Goal: Check status: Check status

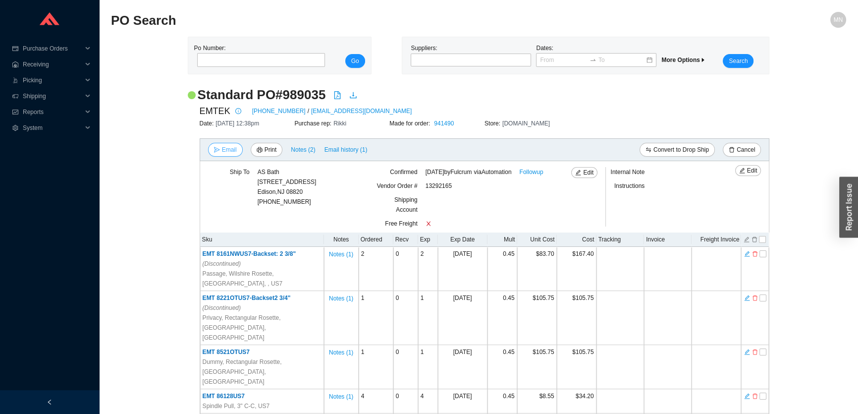
click at [232, 146] on span "Email" at bounding box center [229, 150] width 15 height 10
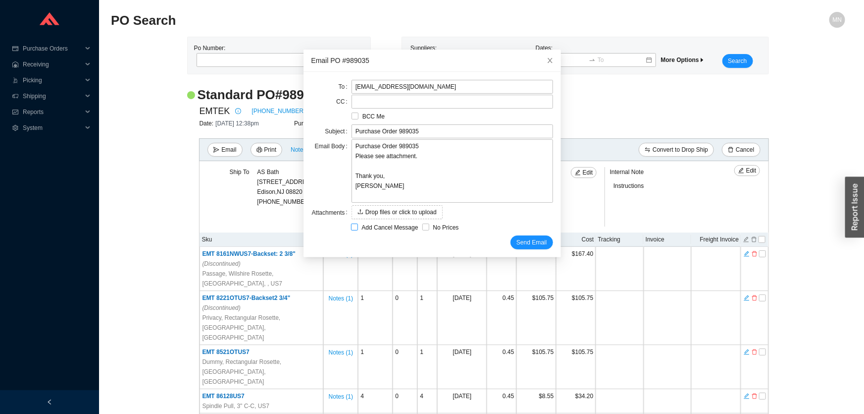
click at [375, 225] on span "Add Cancel Message" at bounding box center [390, 227] width 64 height 10
click at [358, 225] on input "Add Cancel Message" at bounding box center [354, 226] width 7 height 7
checkbox input "true"
type input "Purchase Order 989035 - PLEASE CANCEL"
type textarea "Please cancel and confirm via email. Thank you, Miri"
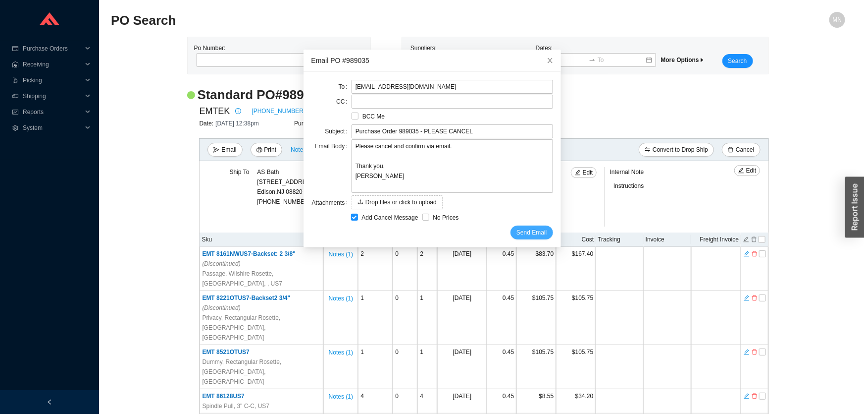
click at [524, 230] on span "Send Email" at bounding box center [532, 232] width 30 height 10
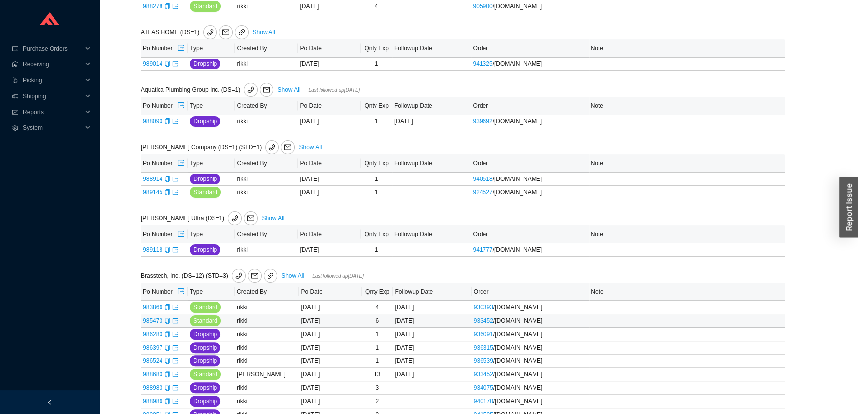
scroll to position [495, 0]
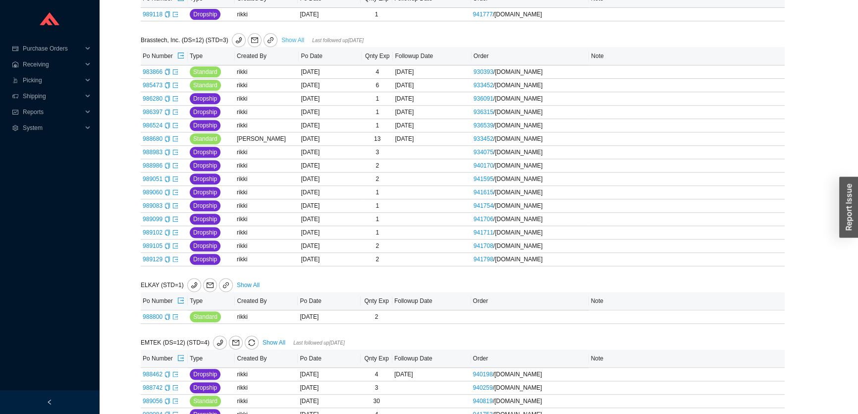
click at [289, 40] on link "Show All" at bounding box center [292, 40] width 23 height 7
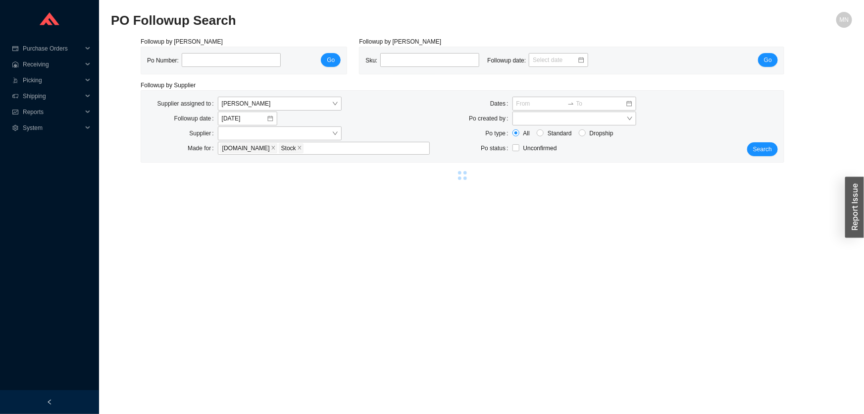
select select "1"
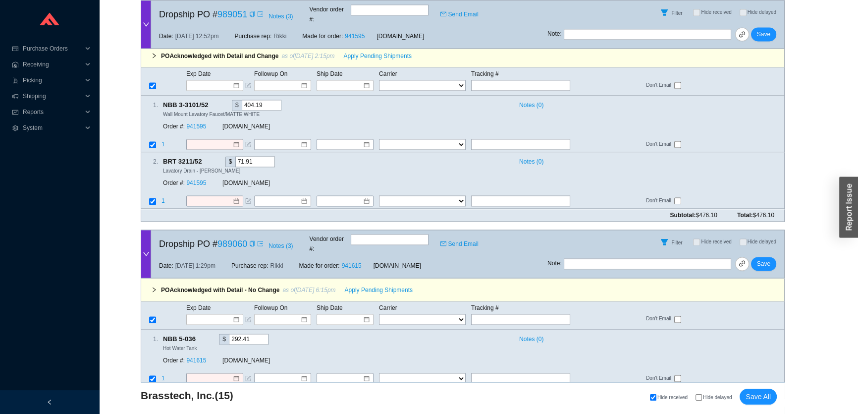
scroll to position [2695, 0]
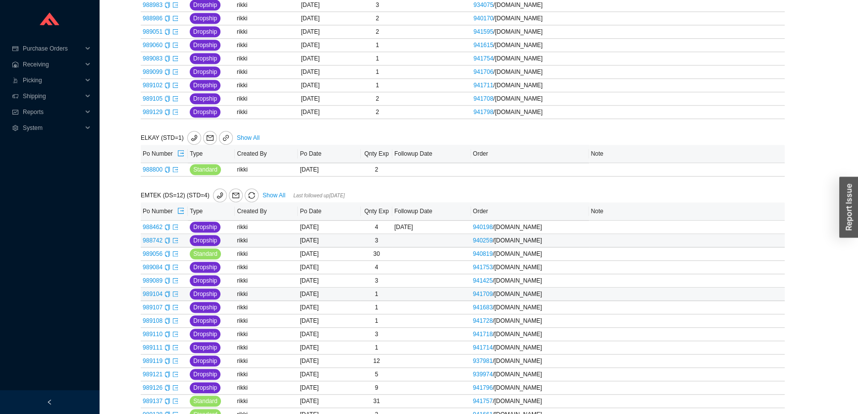
scroll to position [675, 0]
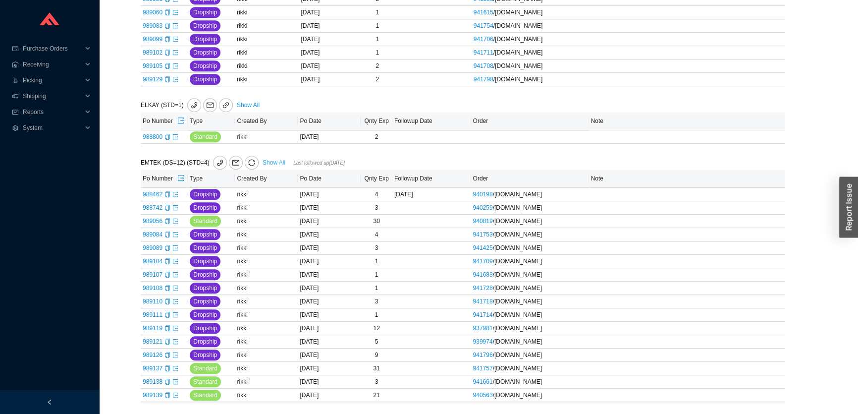
click at [267, 161] on link "Show All" at bounding box center [274, 162] width 23 height 7
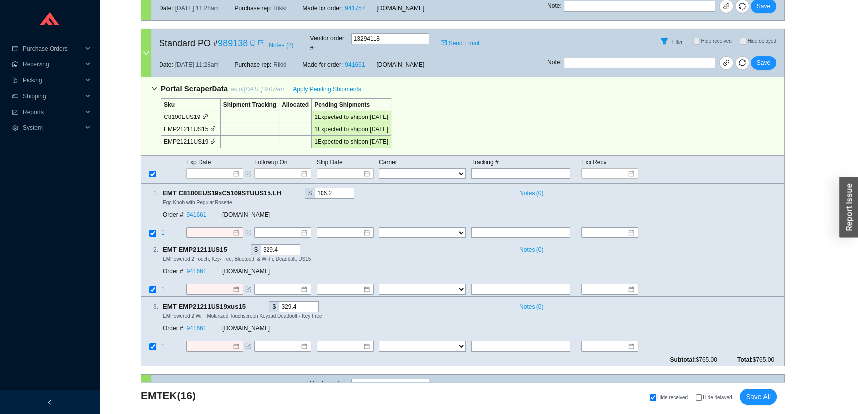
scroll to position [4478, 0]
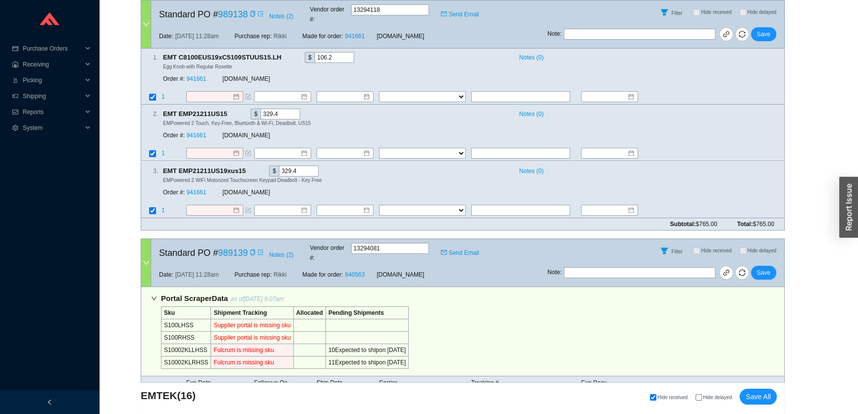
click at [222, 389] on input at bounding box center [211, 394] width 42 height 10
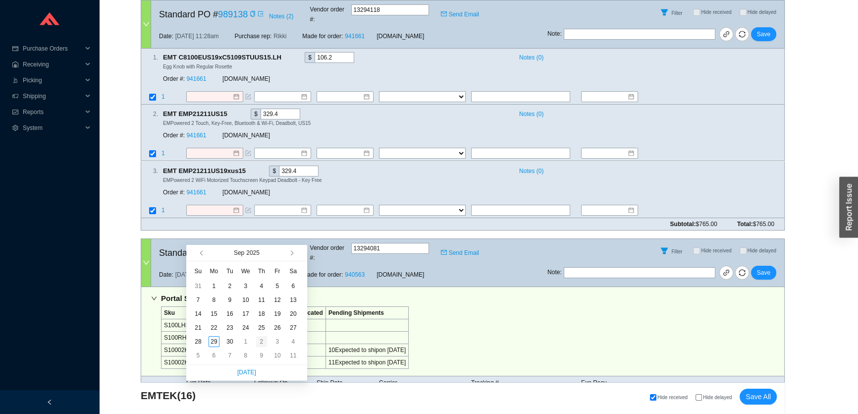
type input "10/2/2025"
drag, startPoint x: 265, startPoint y: 342, endPoint x: 262, endPoint y: 335, distance: 7.3
click at [264, 342] on div "2" at bounding box center [261, 341] width 11 height 11
type input "10/2/2025"
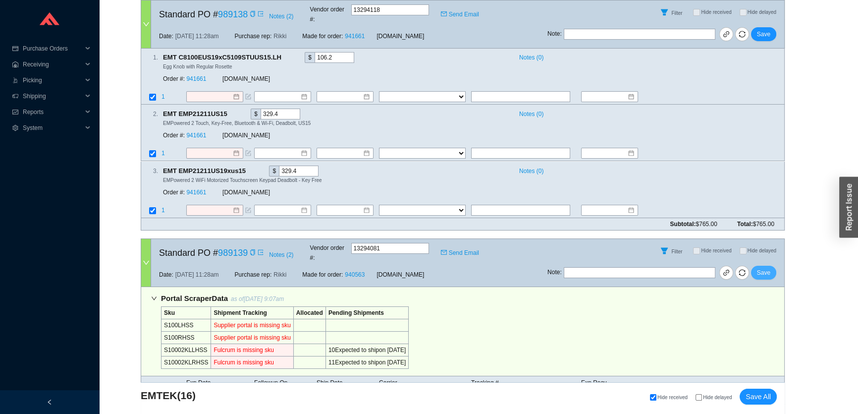
click at [768, 267] on span "Save" at bounding box center [763, 272] width 13 height 10
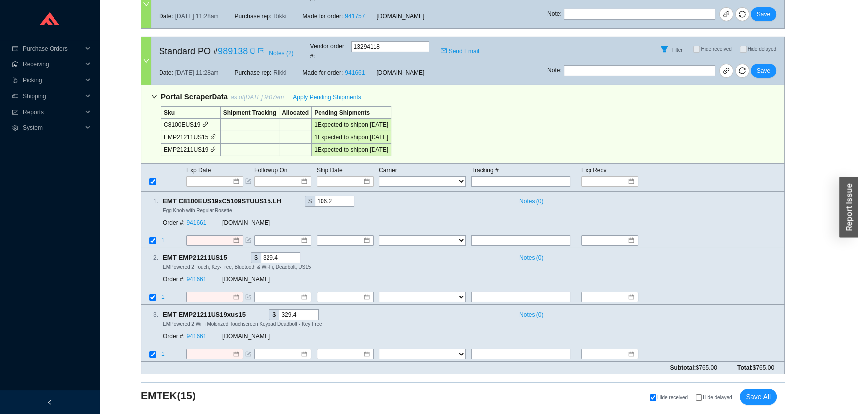
scroll to position [4188, 0]
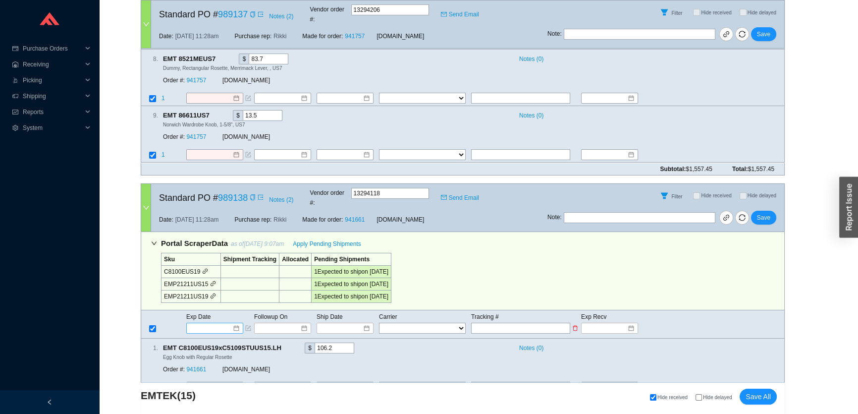
click at [214, 323] on input at bounding box center [211, 328] width 42 height 10
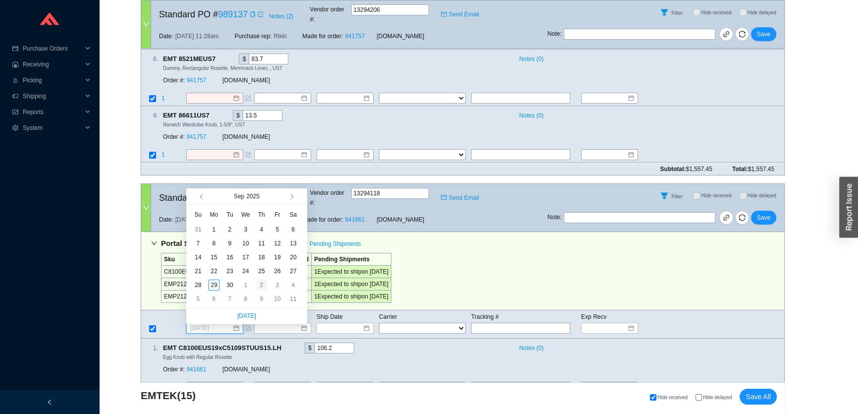
type input "10/2/2025"
click at [265, 286] on div "2" at bounding box center [261, 284] width 11 height 11
type input "10/2/2025"
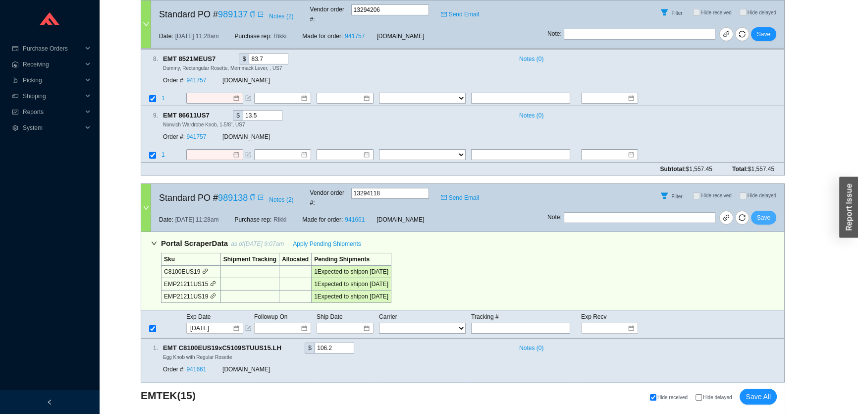
click at [764, 213] on span "Save" at bounding box center [763, 218] width 13 height 10
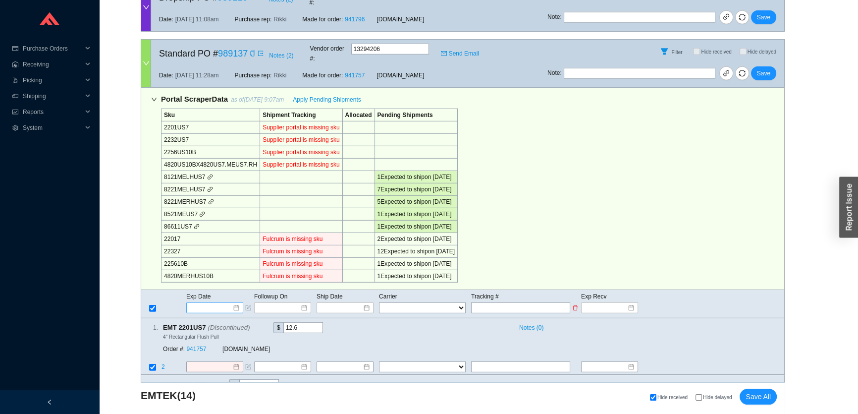
scroll to position [3537, 0]
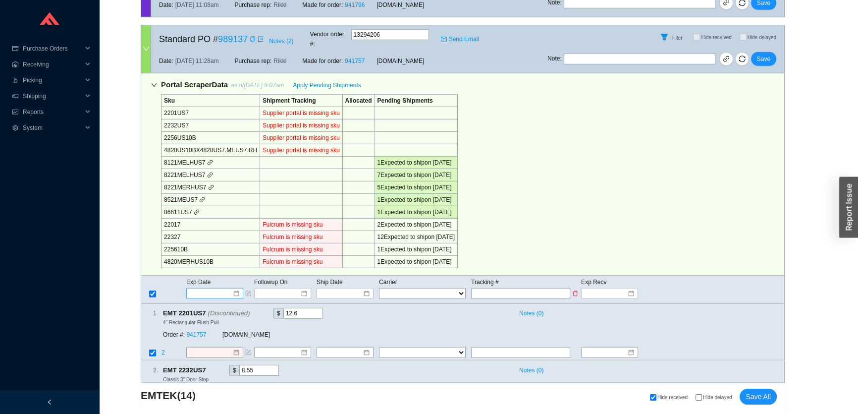
click at [209, 288] on input at bounding box center [211, 293] width 42 height 10
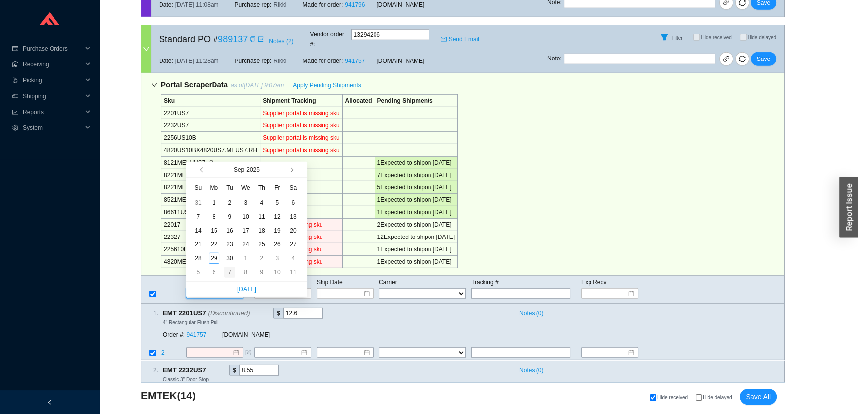
type input "10/7/2025"
type input "10/2/2025"
click at [261, 262] on div "2" at bounding box center [261, 258] width 11 height 11
type input "10/2/2025"
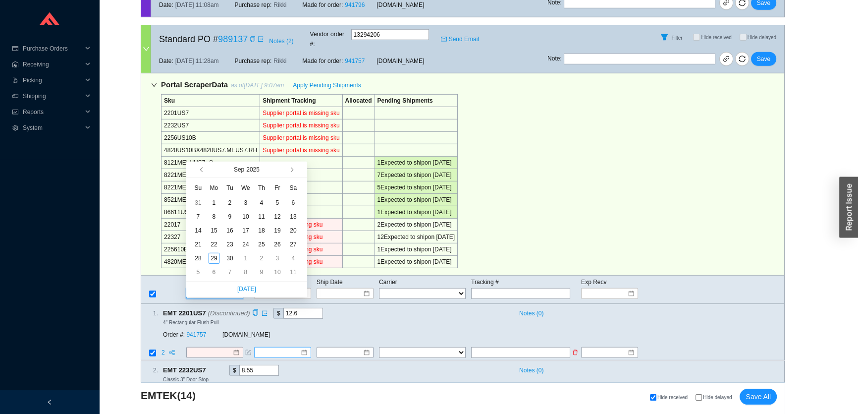
type input "10/2/2025"
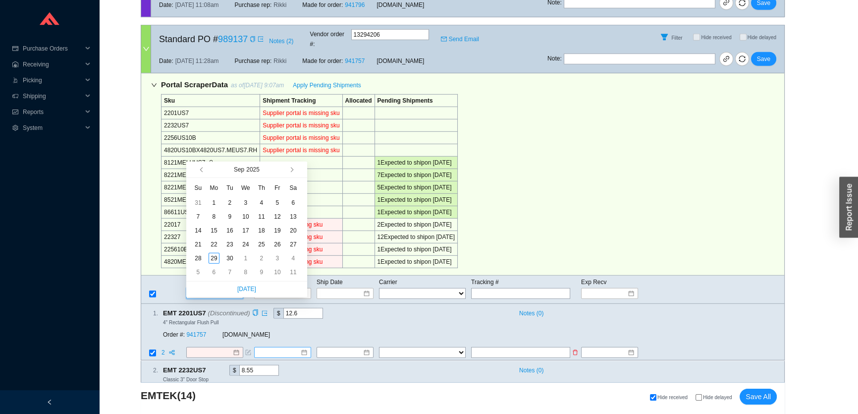
type input "10/2/2025"
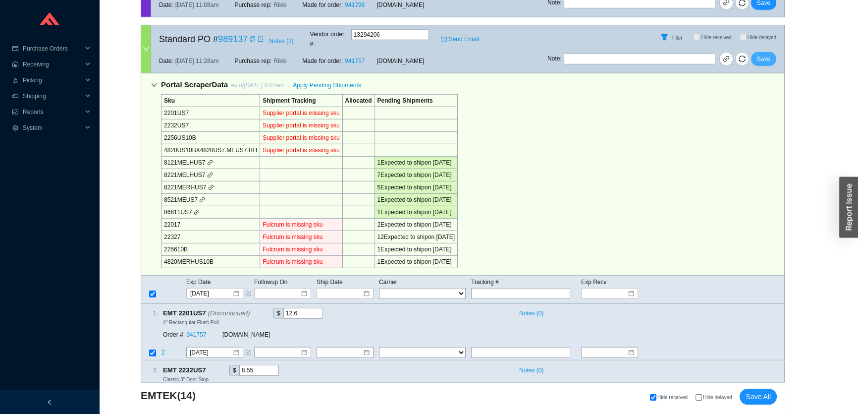
click at [763, 54] on span "Save" at bounding box center [763, 59] width 13 height 10
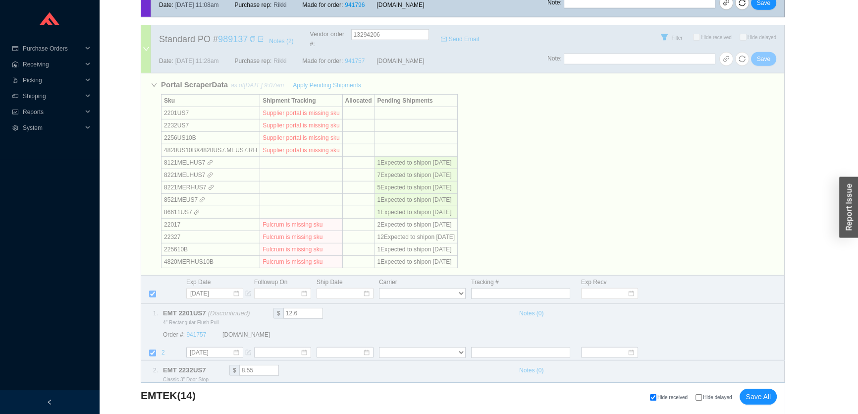
scroll to position [3051, 0]
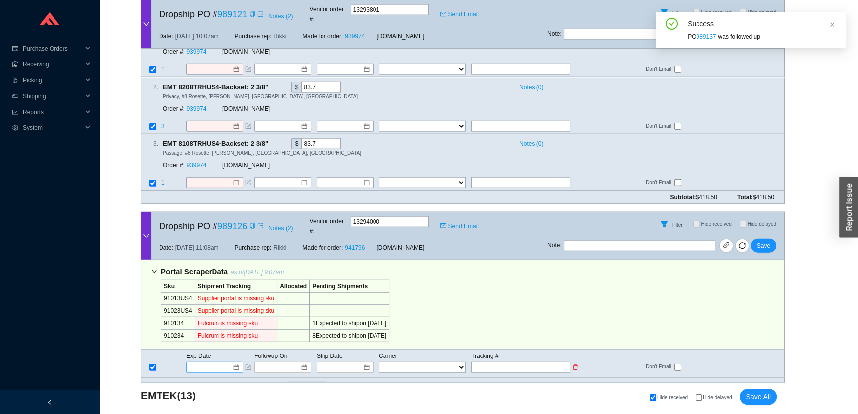
click at [204, 362] on input at bounding box center [211, 367] width 42 height 10
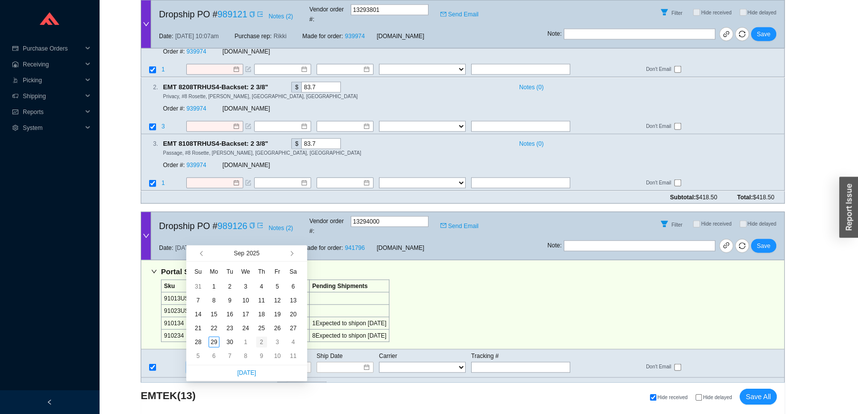
type input "10/2/2025"
click at [264, 342] on div "2" at bounding box center [261, 341] width 11 height 11
type input "10/2/2025"
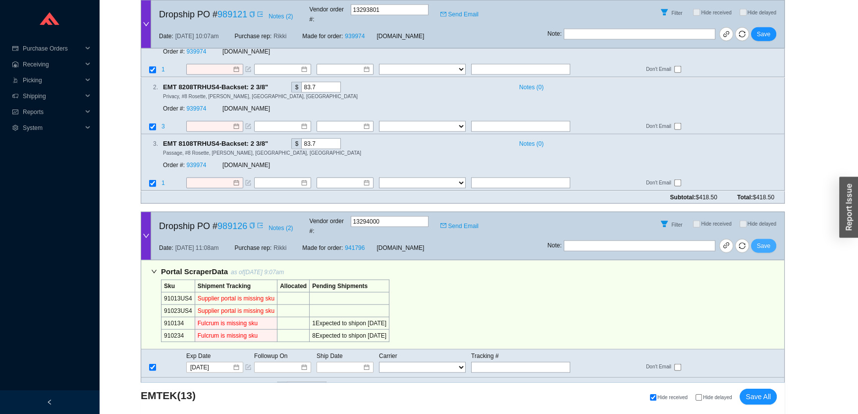
click at [766, 241] on span "Save" at bounding box center [763, 246] width 13 height 10
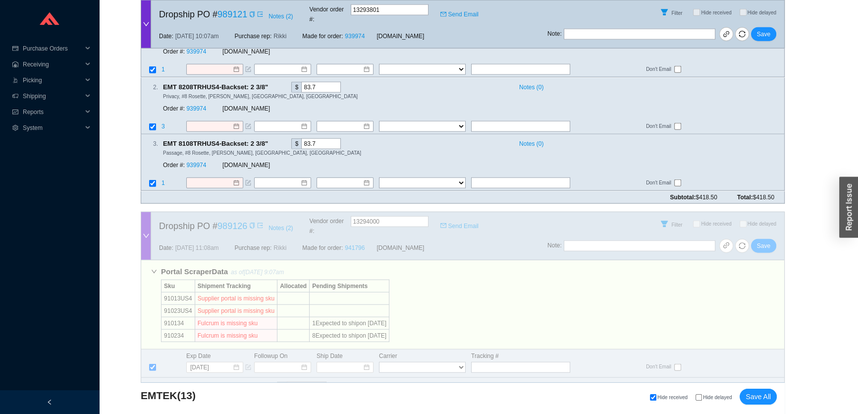
scroll to position [2761, 0]
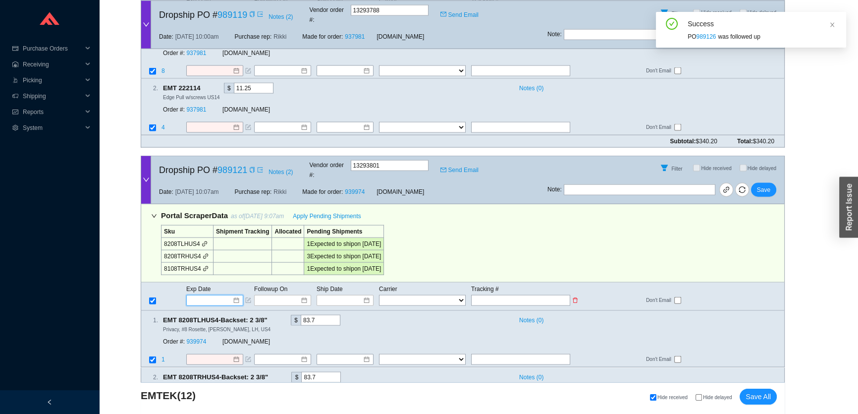
click at [197, 295] on input at bounding box center [211, 300] width 42 height 10
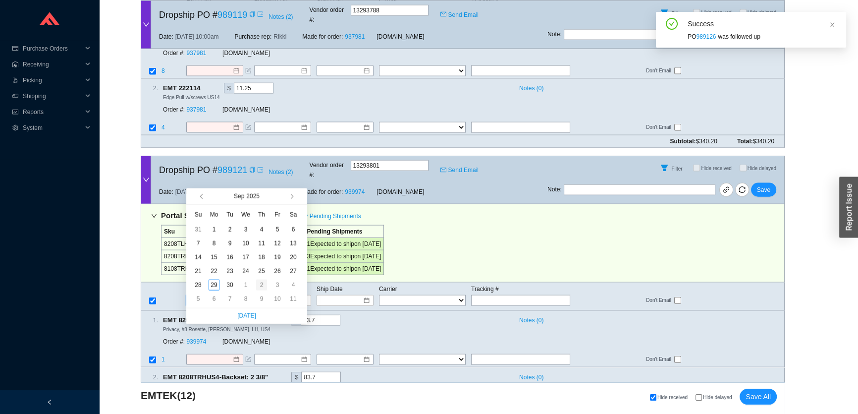
type input "10/2/2025"
click at [259, 287] on div "2" at bounding box center [261, 284] width 11 height 11
type input "10/2/2025"
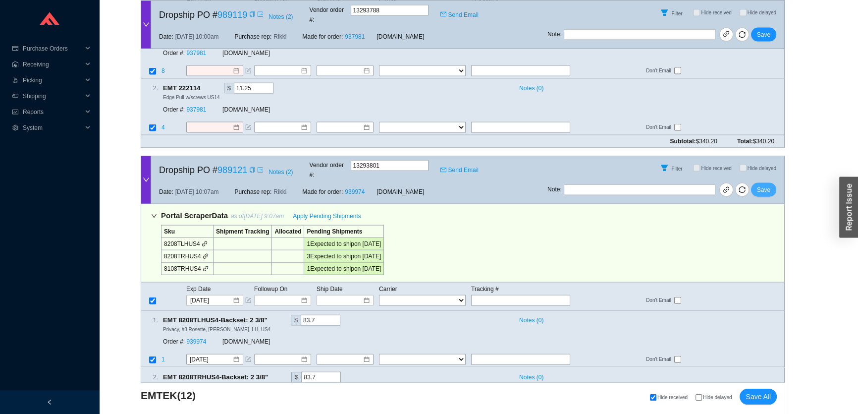
click at [758, 185] on span "Save" at bounding box center [763, 190] width 13 height 10
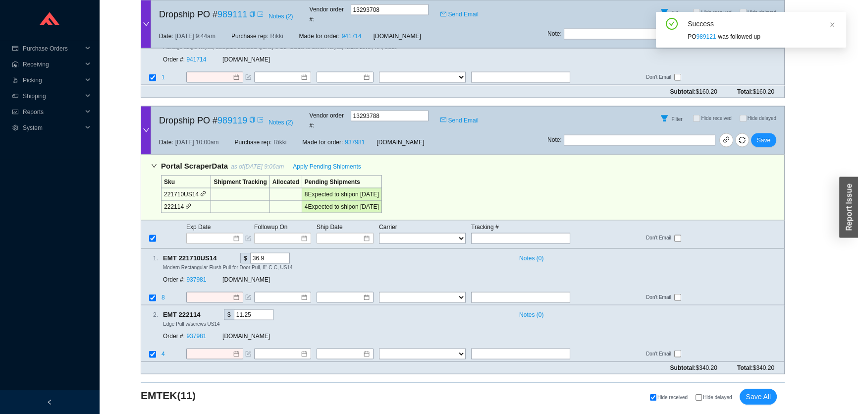
scroll to position [2425, 0]
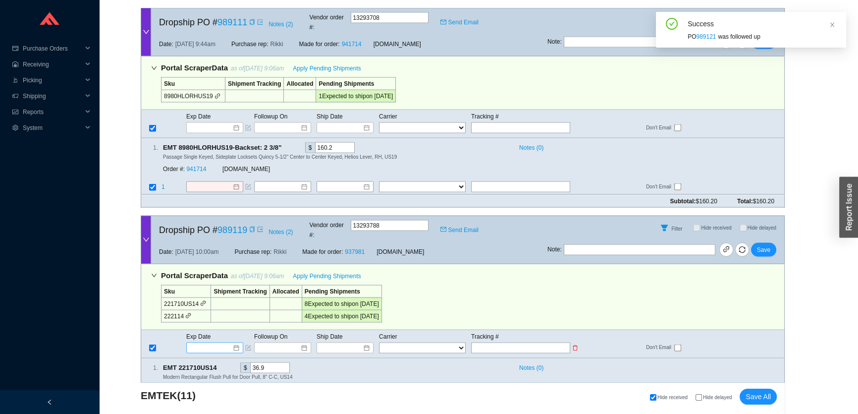
click at [199, 343] on input at bounding box center [211, 348] width 42 height 10
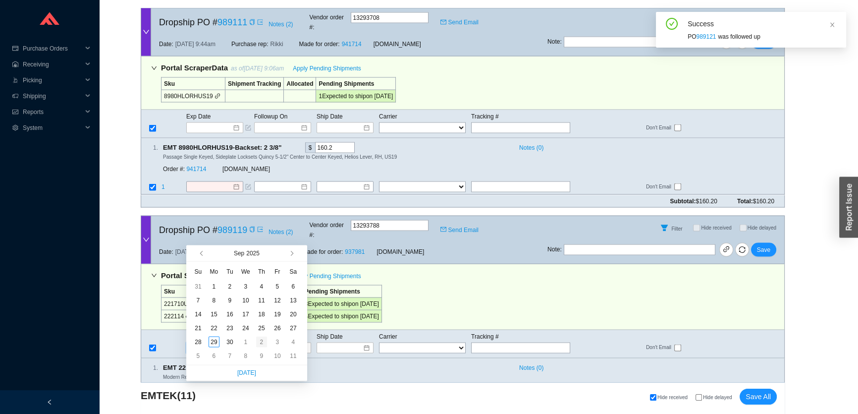
type input "10/2/2025"
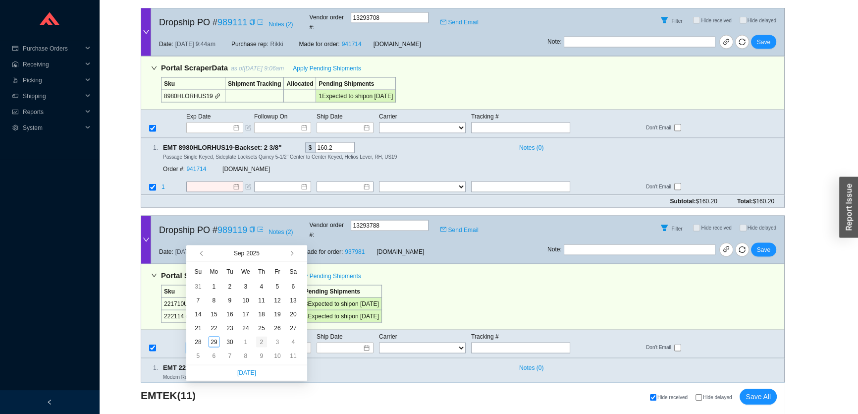
click at [258, 342] on div "2" at bounding box center [261, 341] width 11 height 11
type input "10/2/2025"
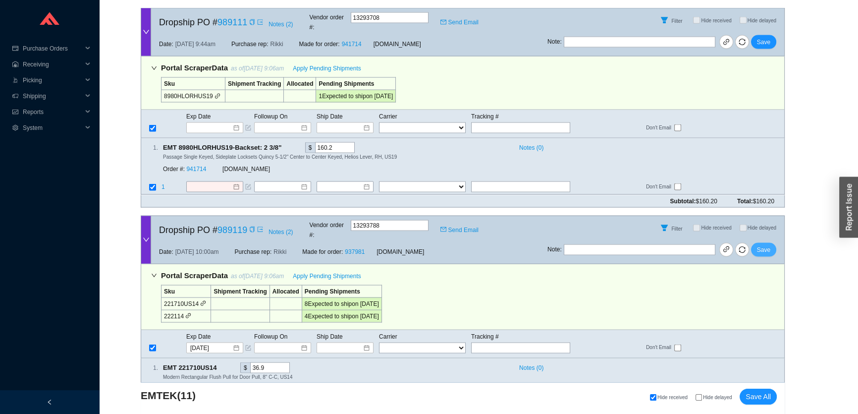
click at [760, 245] on span "Save" at bounding box center [763, 250] width 13 height 10
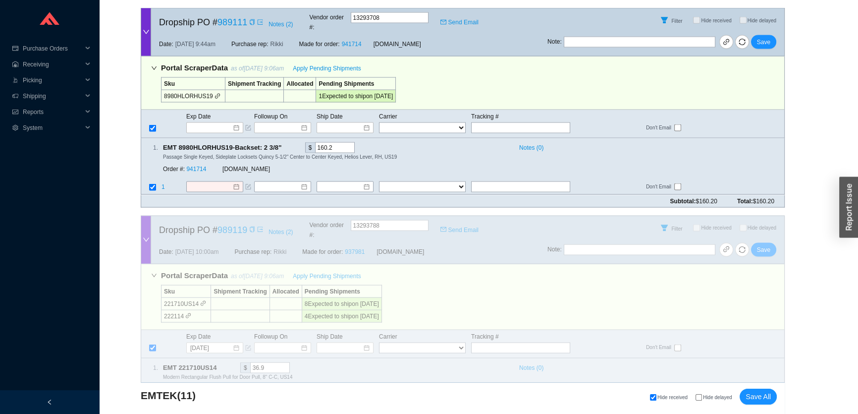
scroll to position [2159, 0]
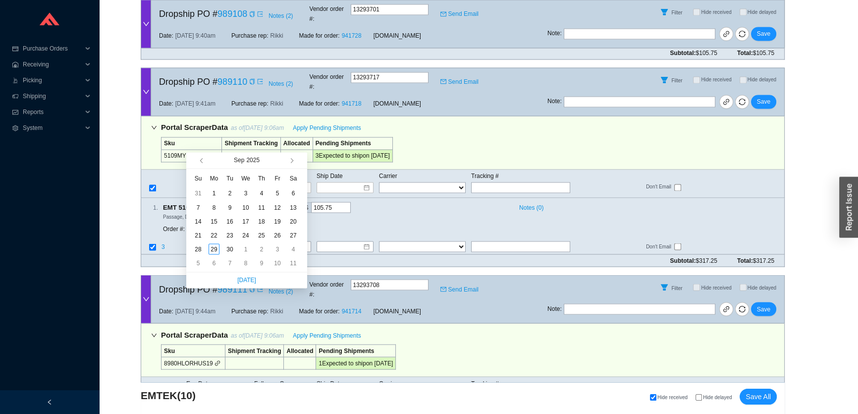
click at [221, 389] on input at bounding box center [211, 394] width 42 height 10
type input "10/2/2025"
click at [260, 249] on div "2" at bounding box center [261, 248] width 11 height 11
type input "10/2/2025"
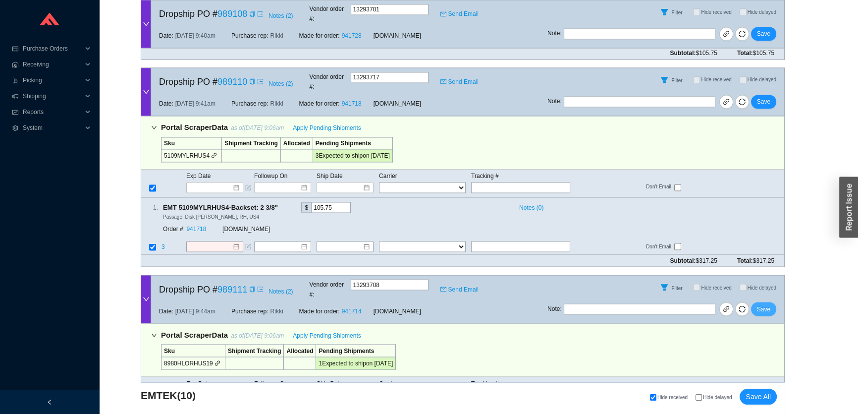
click at [765, 304] on span "Save" at bounding box center [763, 309] width 13 height 10
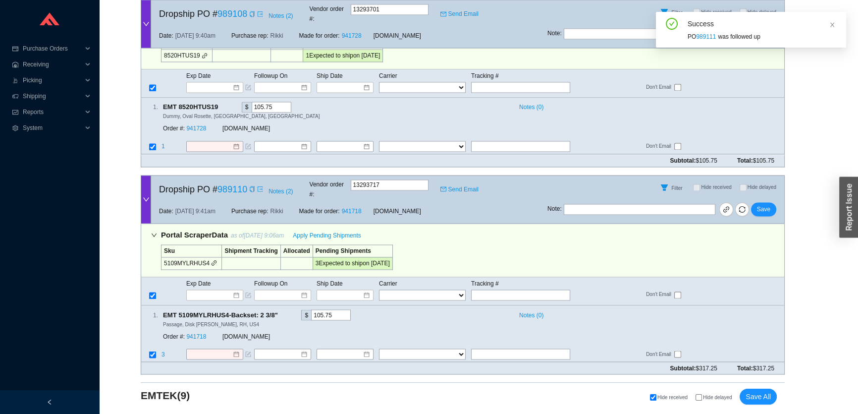
scroll to position [1962, 0]
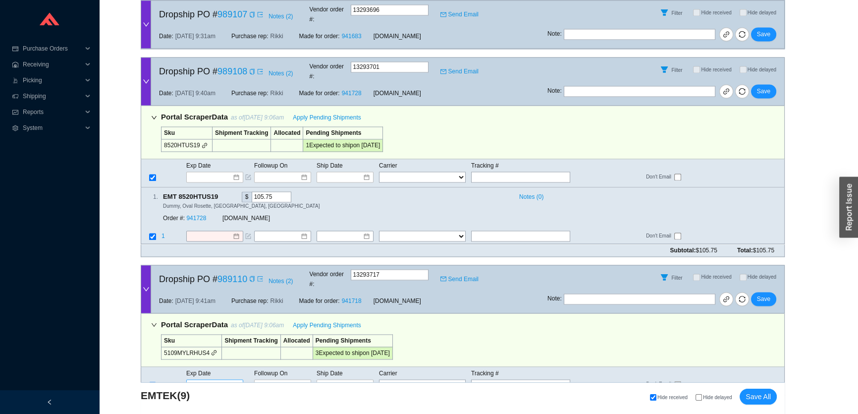
click at [215, 379] on input at bounding box center [211, 384] width 42 height 10
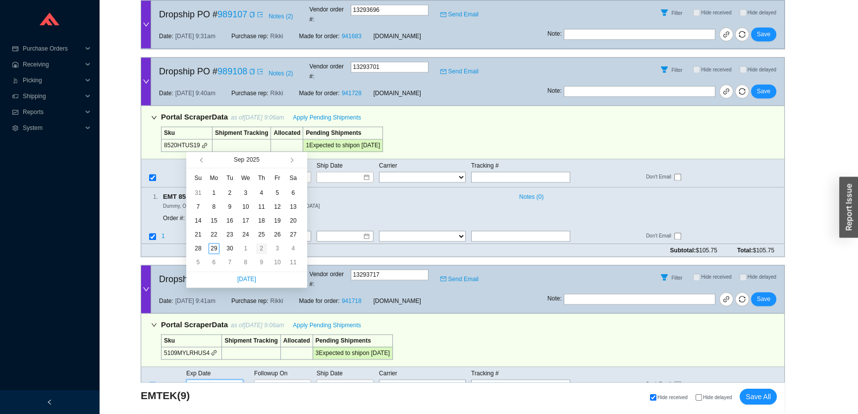
type input "10/2/2025"
click at [267, 246] on div "2" at bounding box center [261, 248] width 11 height 11
type input "10/2/2025"
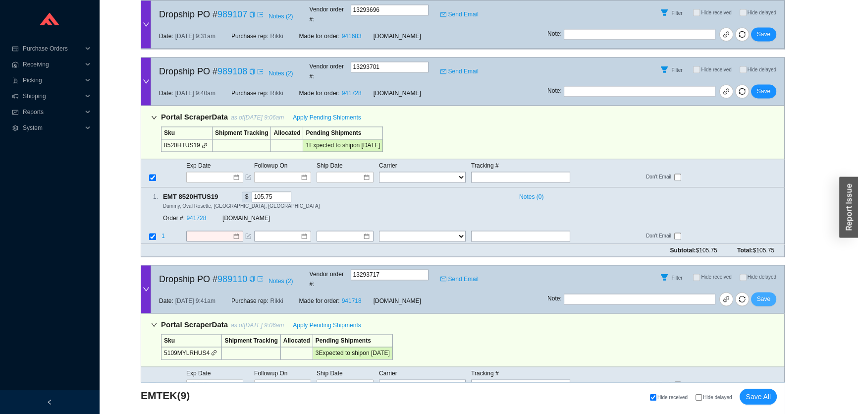
click at [770, 292] on button "Save" at bounding box center [763, 299] width 25 height 14
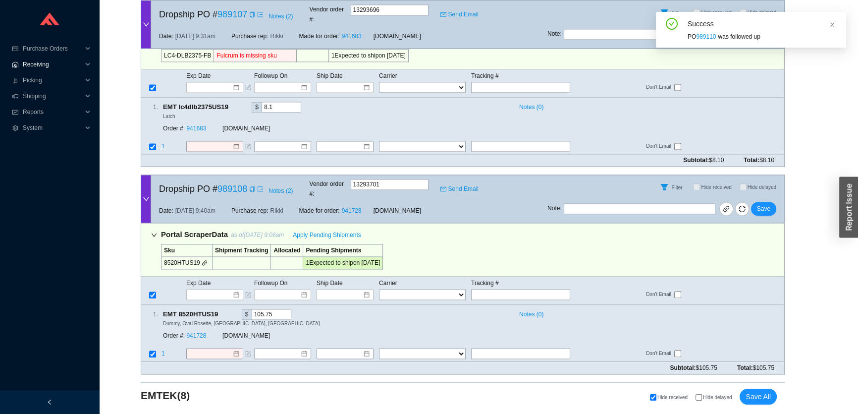
scroll to position [1764, 0]
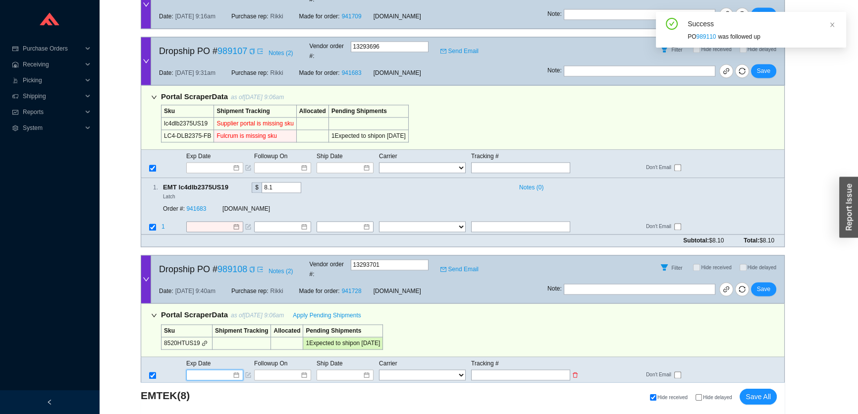
click at [212, 370] on input at bounding box center [211, 375] width 42 height 10
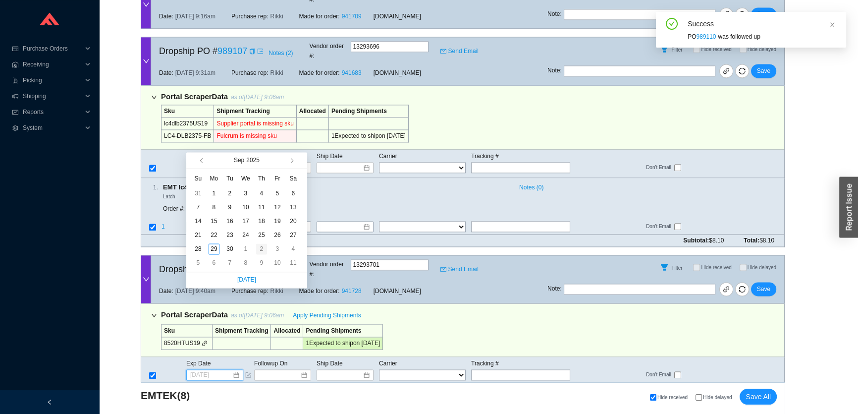
type input "10/2/2025"
click at [265, 247] on div "2" at bounding box center [261, 248] width 11 height 11
type input "10/2/2025"
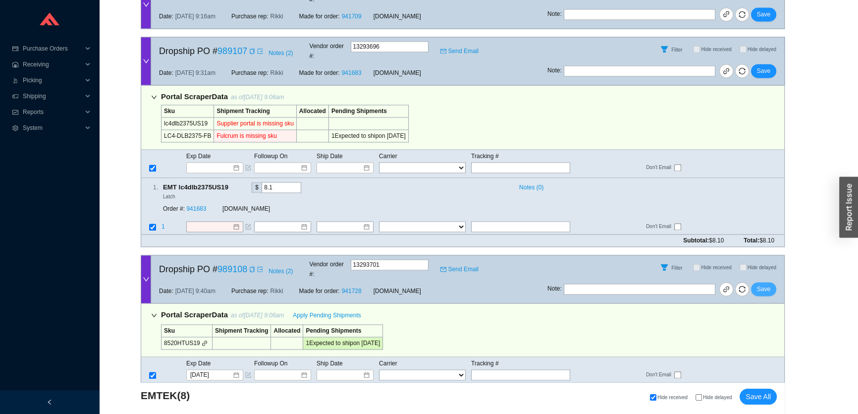
drag, startPoint x: 776, startPoint y: 214, endPoint x: 762, endPoint y: 217, distance: 14.4
click at [776, 279] on div "Note : Save" at bounding box center [665, 291] width 237 height 24
click at [760, 284] on span "Save" at bounding box center [763, 289] width 13 height 10
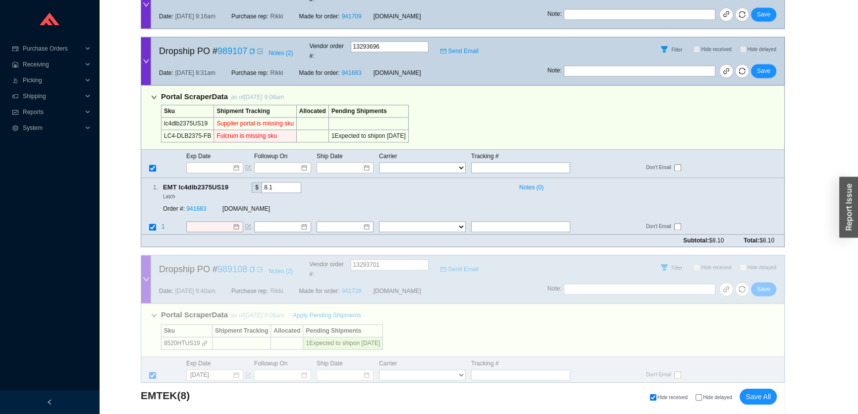
scroll to position [1567, 0]
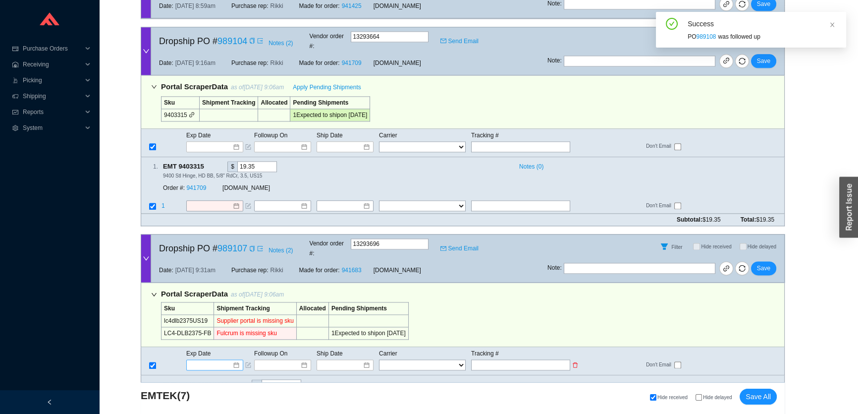
click at [219, 360] on input at bounding box center [211, 365] width 42 height 10
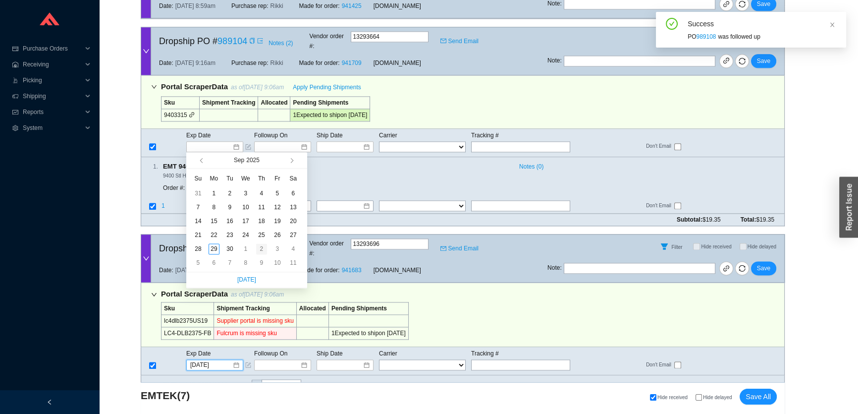
type input "10/2/2025"
click at [263, 249] on div "2" at bounding box center [261, 248] width 11 height 11
type input "10/2/2025"
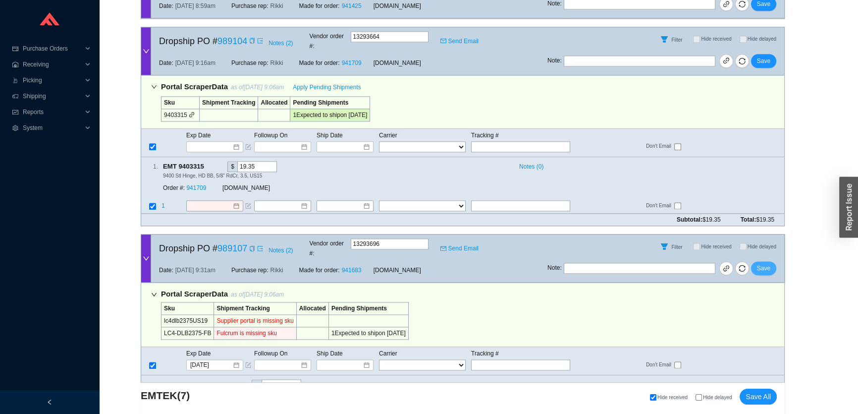
click at [768, 263] on span "Save" at bounding box center [763, 268] width 13 height 10
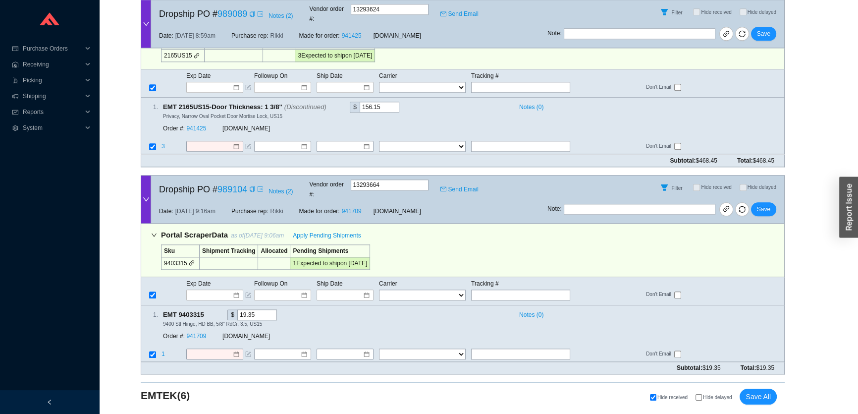
scroll to position [1359, 0]
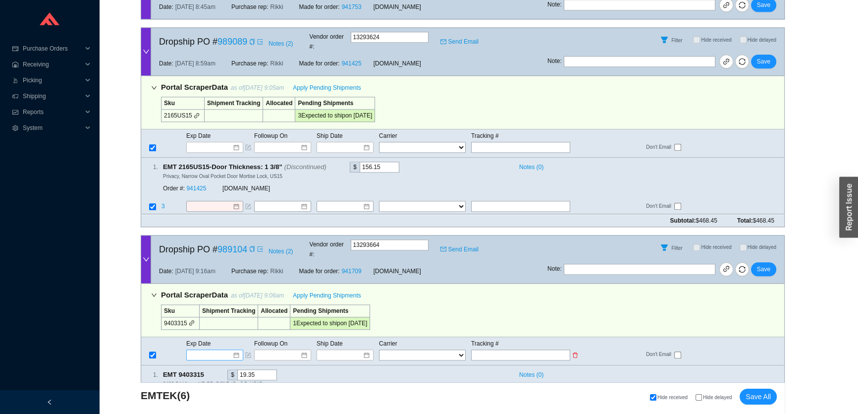
click at [217, 350] on input at bounding box center [211, 355] width 42 height 10
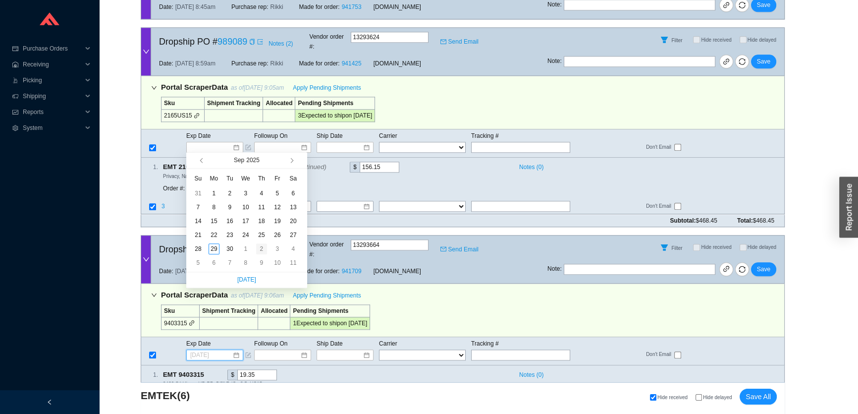
type input "10/2/2025"
click at [261, 247] on div "2" at bounding box center [261, 248] width 11 height 11
type input "10/2/2025"
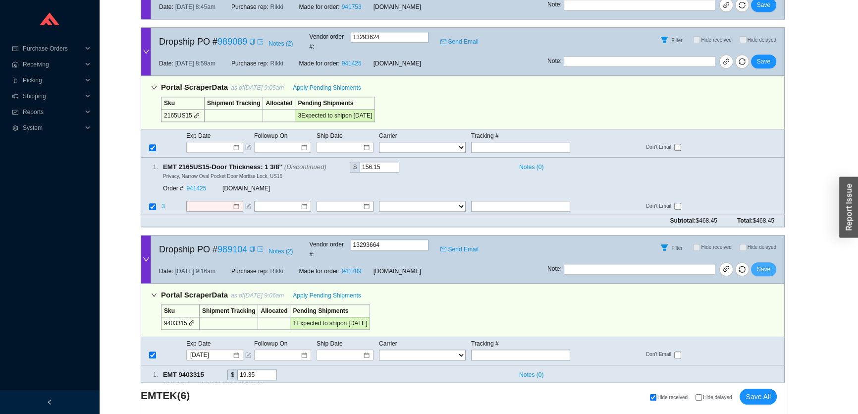
click at [773, 262] on button "Save" at bounding box center [763, 269] width 25 height 14
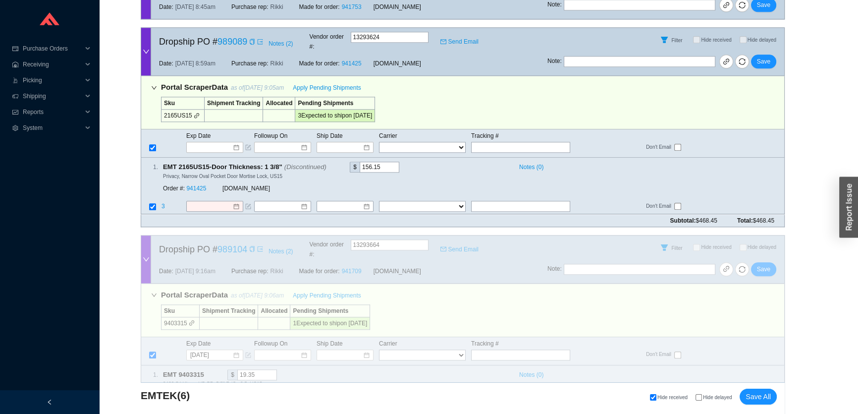
scroll to position [1162, 0]
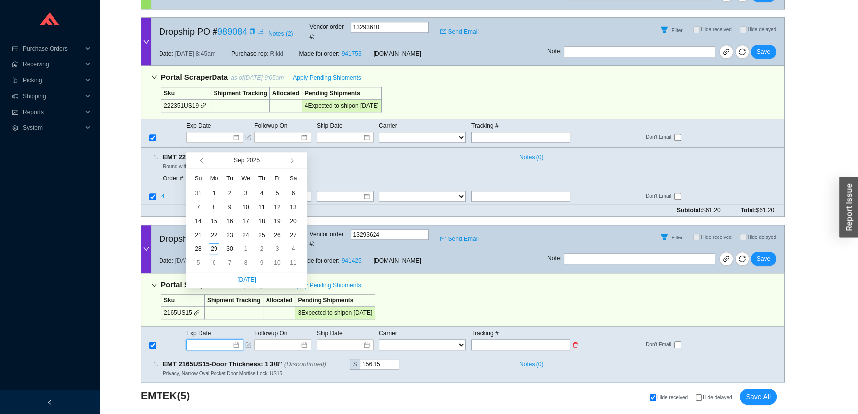
click at [204, 339] on input at bounding box center [211, 344] width 42 height 10
type input "10/2/2025"
click at [263, 250] on div "2" at bounding box center [261, 248] width 11 height 11
type input "10/2/2025"
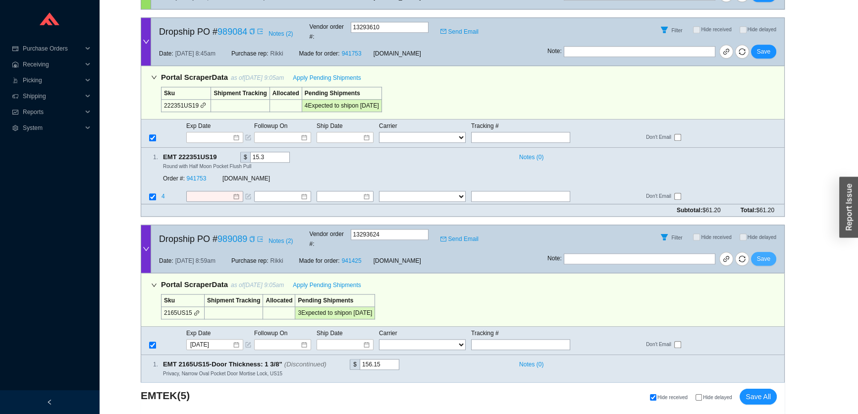
click at [770, 254] on span "Save" at bounding box center [763, 259] width 13 height 10
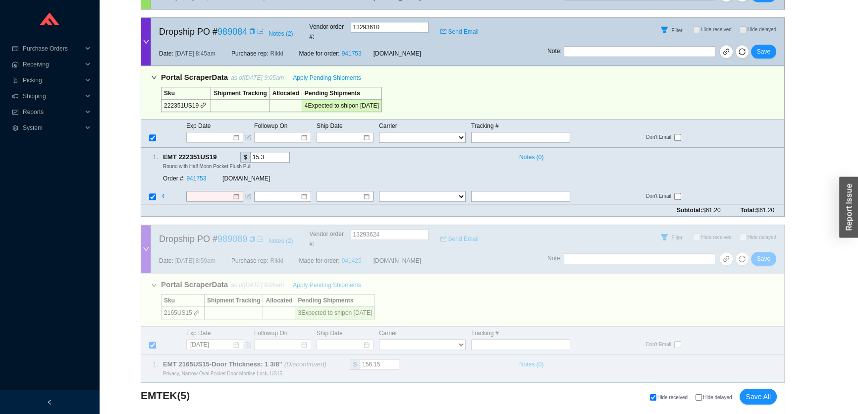
scroll to position [964, 0]
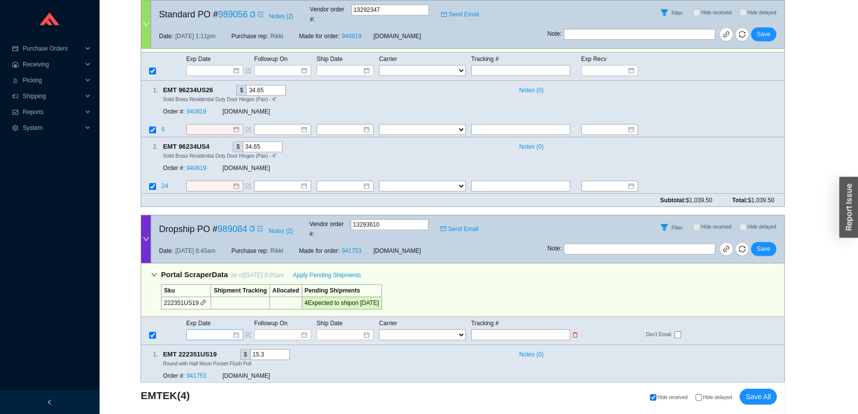
click at [220, 329] on input at bounding box center [211, 334] width 42 height 10
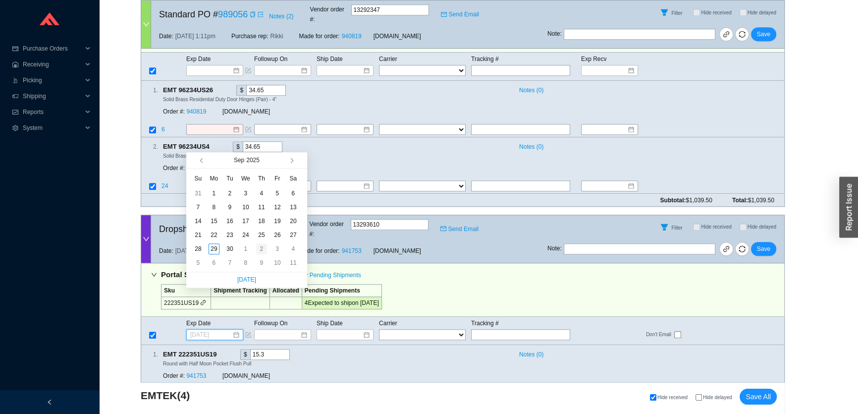
type input "10/2/2025"
click at [260, 249] on div "2" at bounding box center [261, 248] width 11 height 11
type input "10/2/2025"
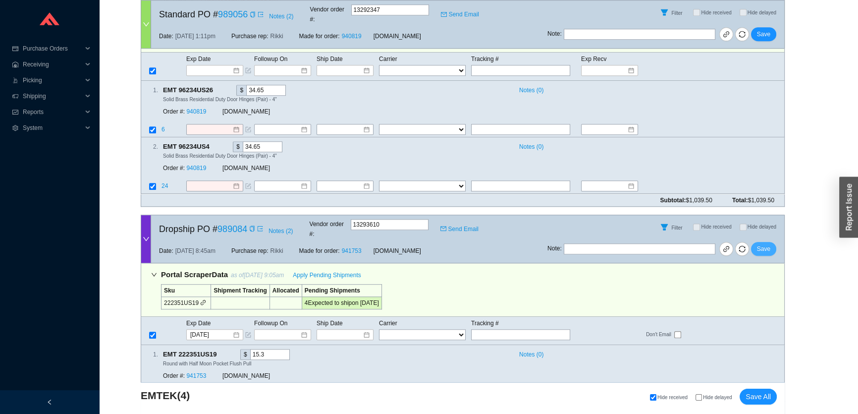
click at [761, 244] on span "Save" at bounding box center [763, 249] width 13 height 10
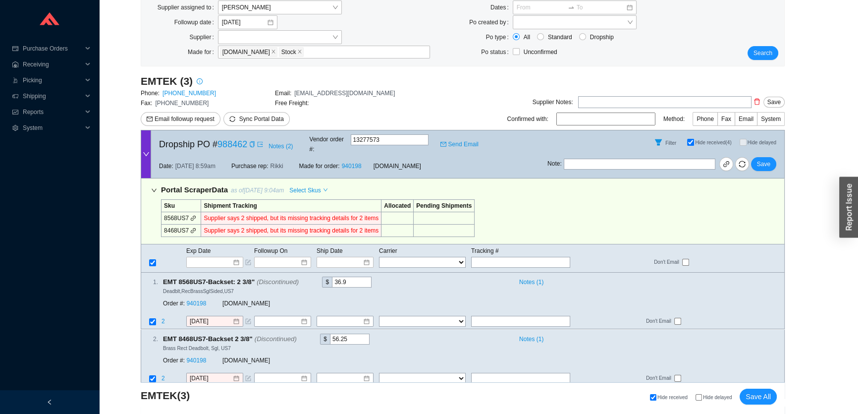
scroll to position [0, 0]
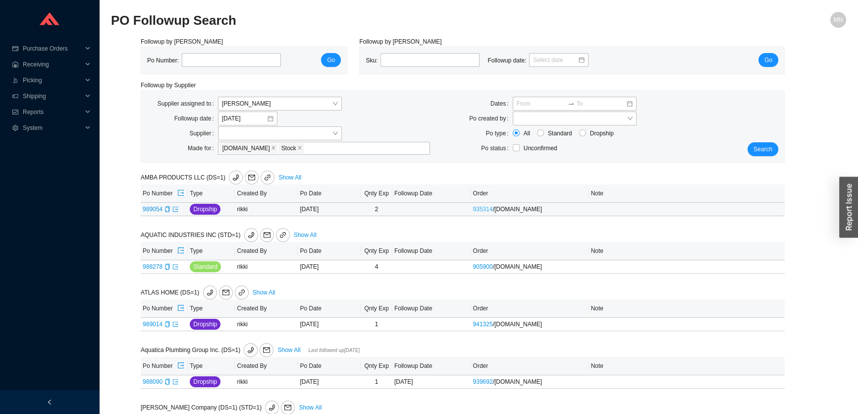
click at [486, 208] on link "935314" at bounding box center [483, 209] width 20 height 7
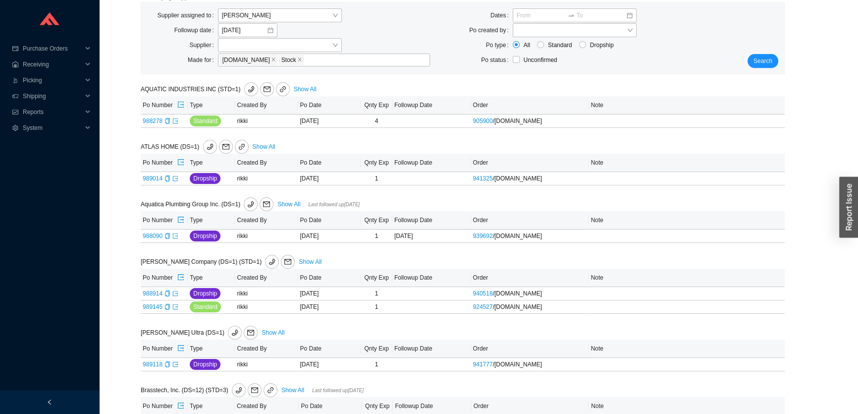
scroll to position [68, 0]
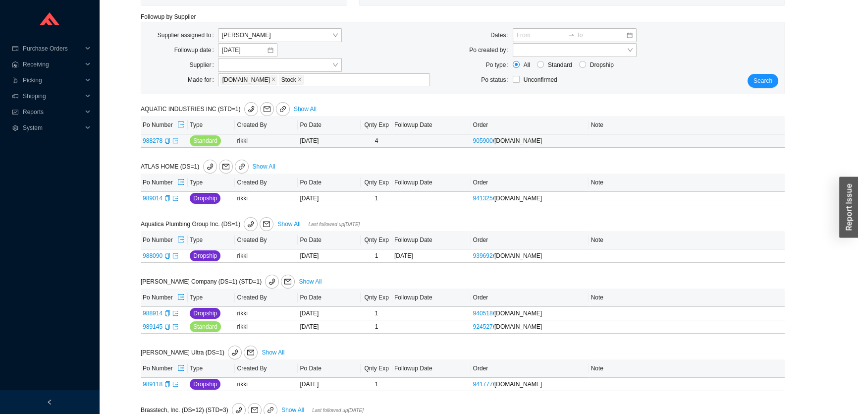
click at [177, 138] on icon "export" at bounding box center [175, 140] width 5 height 5
click at [166, 201] on div "Copy" at bounding box center [167, 198] width 6 height 10
click at [173, 200] on icon "export" at bounding box center [175, 198] width 6 height 6
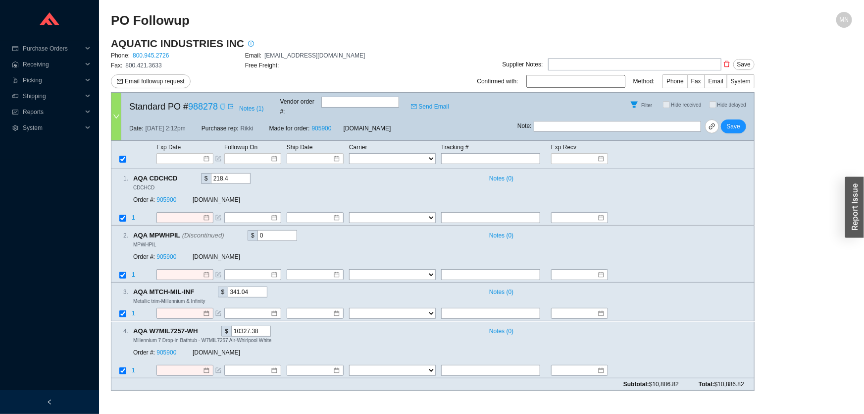
click at [223, 104] on icon "copy" at bounding box center [222, 107] width 4 height 6
click at [154, 57] on link "800.945.2726" at bounding box center [151, 55] width 36 height 7
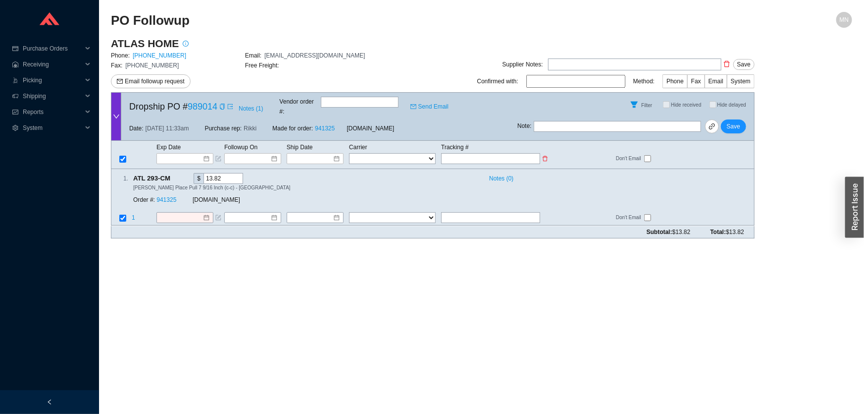
click at [478, 153] on input "text" at bounding box center [490, 158] width 99 height 11
paste input "481852415604"
type input "481852415604"
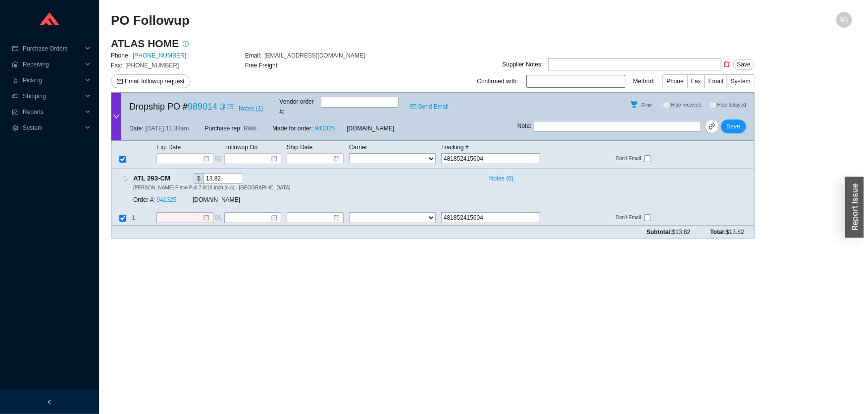
click at [384, 158] on div "Exp Date Followup On Ship Date Carrier Tracking # FedEx UPS ---------------- 2 …" at bounding box center [433, 155] width 644 height 28
click at [382, 153] on select "FedEx UPS ---------------- 2 Day Transportation INC A&B Freight A. Duie Pyle AA…" at bounding box center [392, 158] width 87 height 11
select select "1"
click at [316, 154] on input at bounding box center [312, 159] width 42 height 10
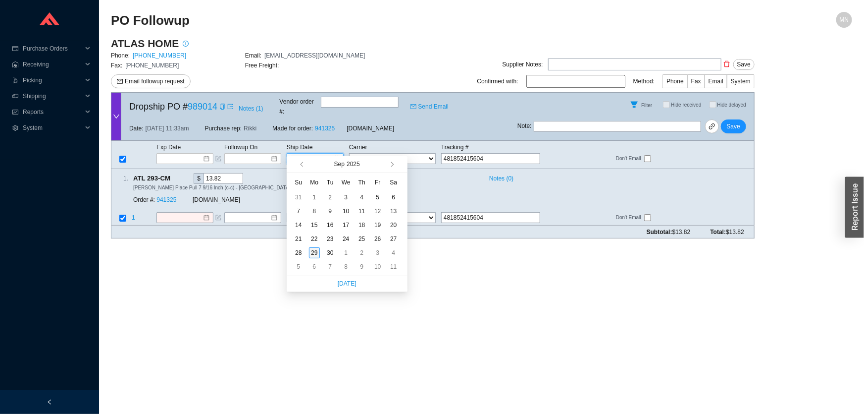
type input "9/29/2025"
click at [311, 253] on div "29" at bounding box center [314, 252] width 11 height 11
type input "[DATE]"
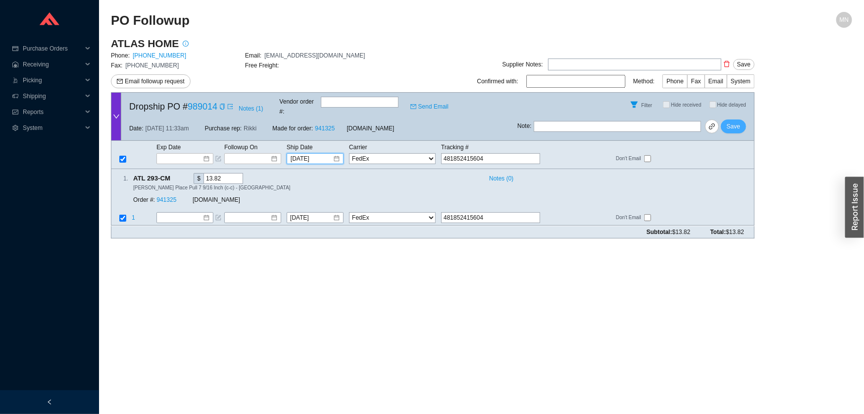
click at [738, 121] on span "Save" at bounding box center [733, 126] width 13 height 10
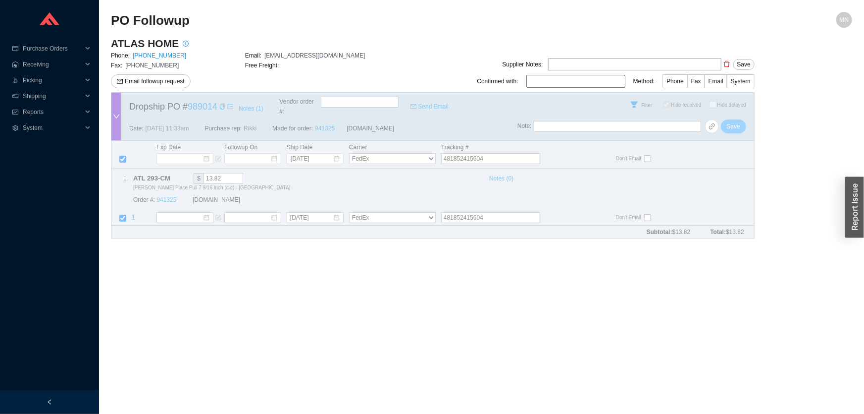
checkbox input "true"
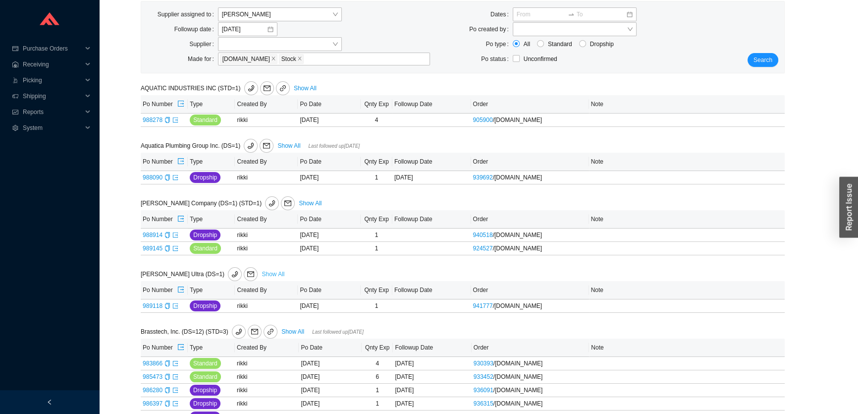
scroll to position [90, 0]
click at [173, 177] on icon "export" at bounding box center [175, 177] width 6 height 6
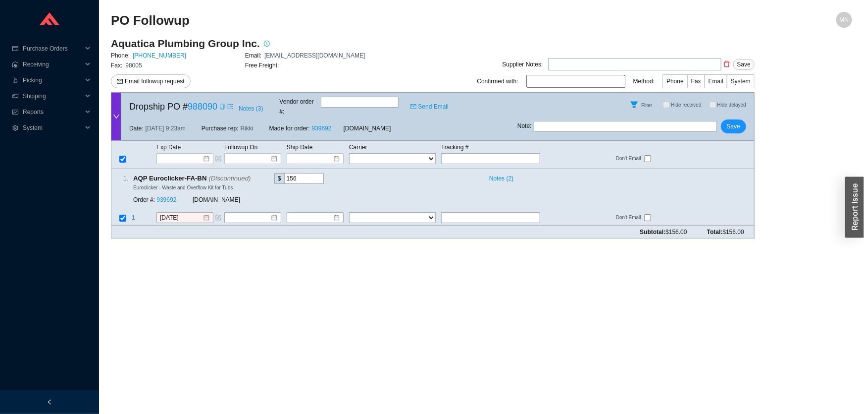
click at [220, 104] on icon "copy" at bounding box center [222, 107] width 6 height 6
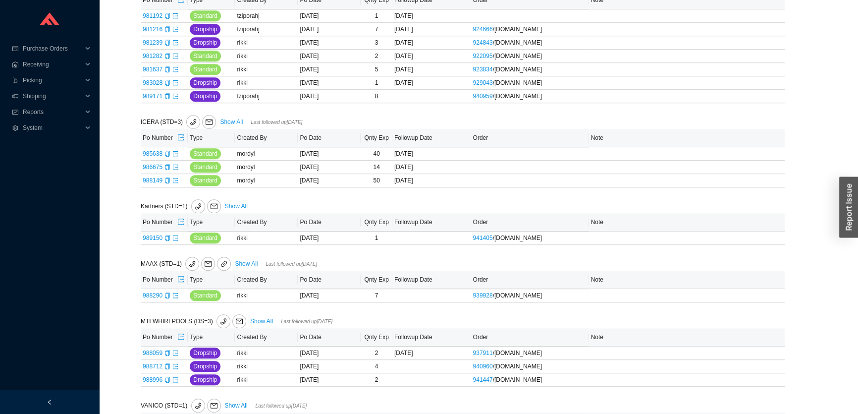
scroll to position [1046, 0]
